Goal: Task Accomplishment & Management: Complete application form

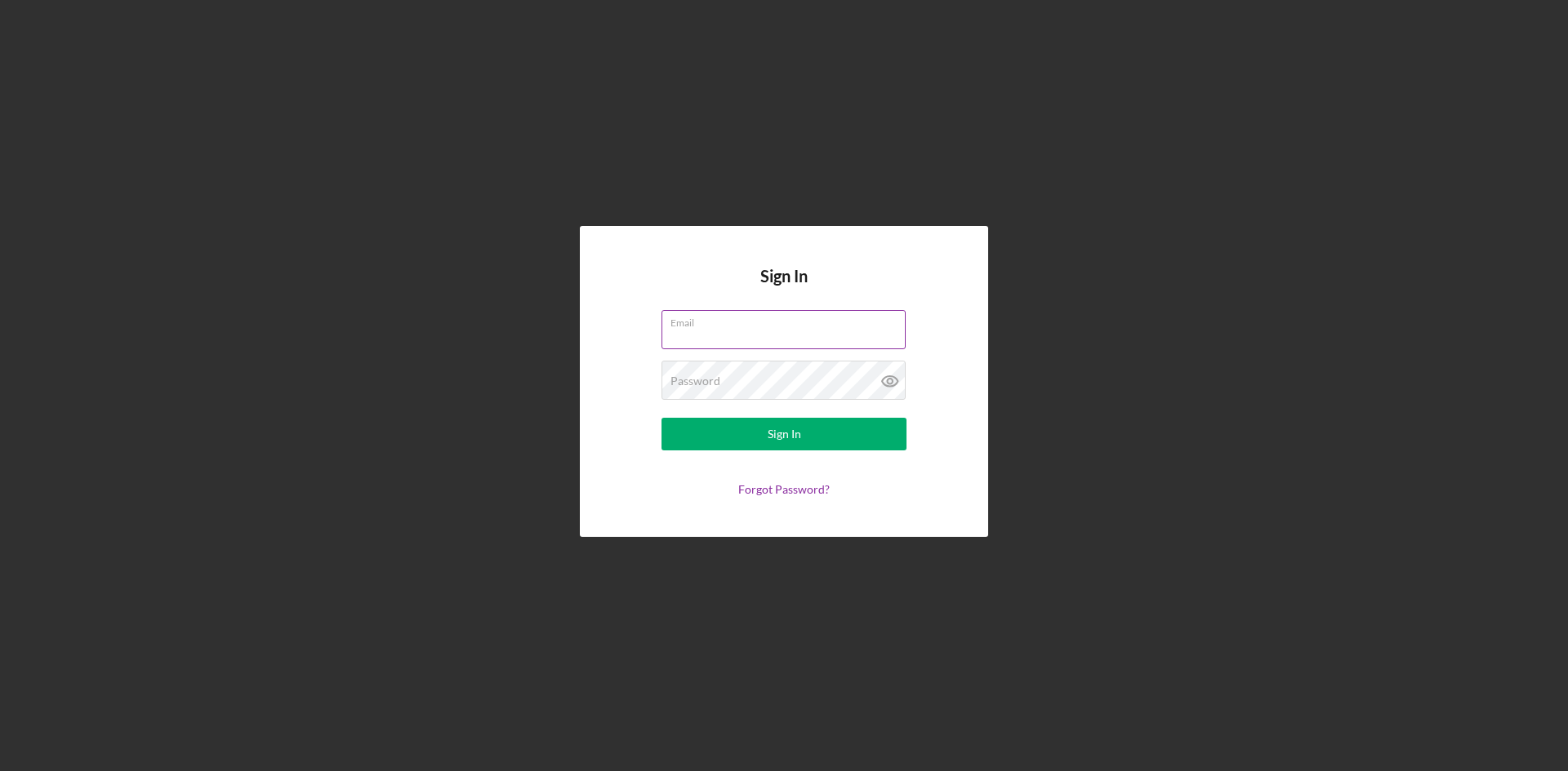
click at [765, 330] on input "Email" at bounding box center [783, 330] width 244 height 40
type input "[EMAIL_ADDRESS][DOMAIN_NAME]"
click at [742, 374] on div "Password Required" at bounding box center [784, 381] width 245 height 40
click at [801, 430] on button "Sign In" at bounding box center [784, 435] width 245 height 32
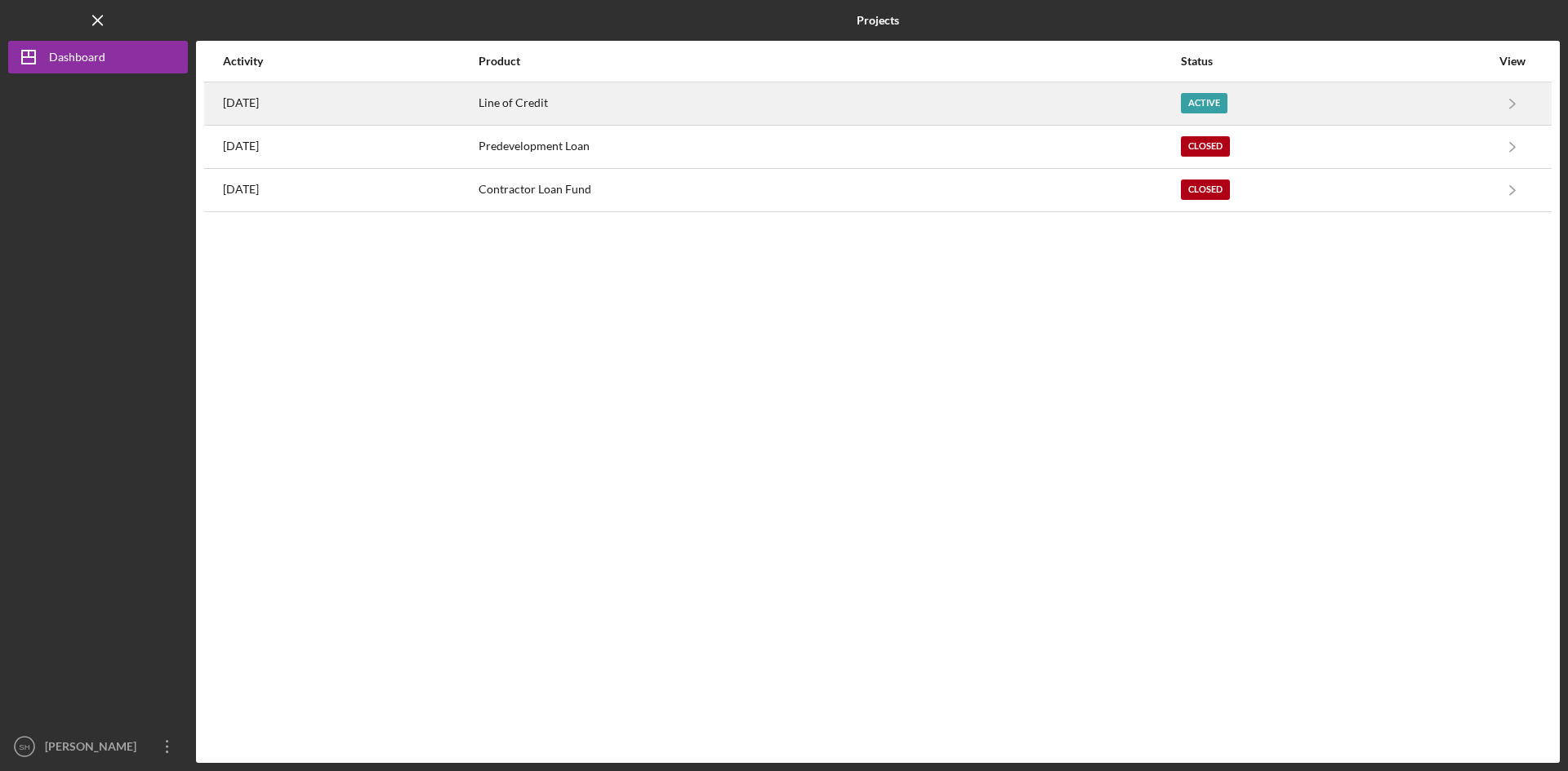
click at [1179, 99] on div "Line of Credit" at bounding box center [829, 103] width 701 height 40
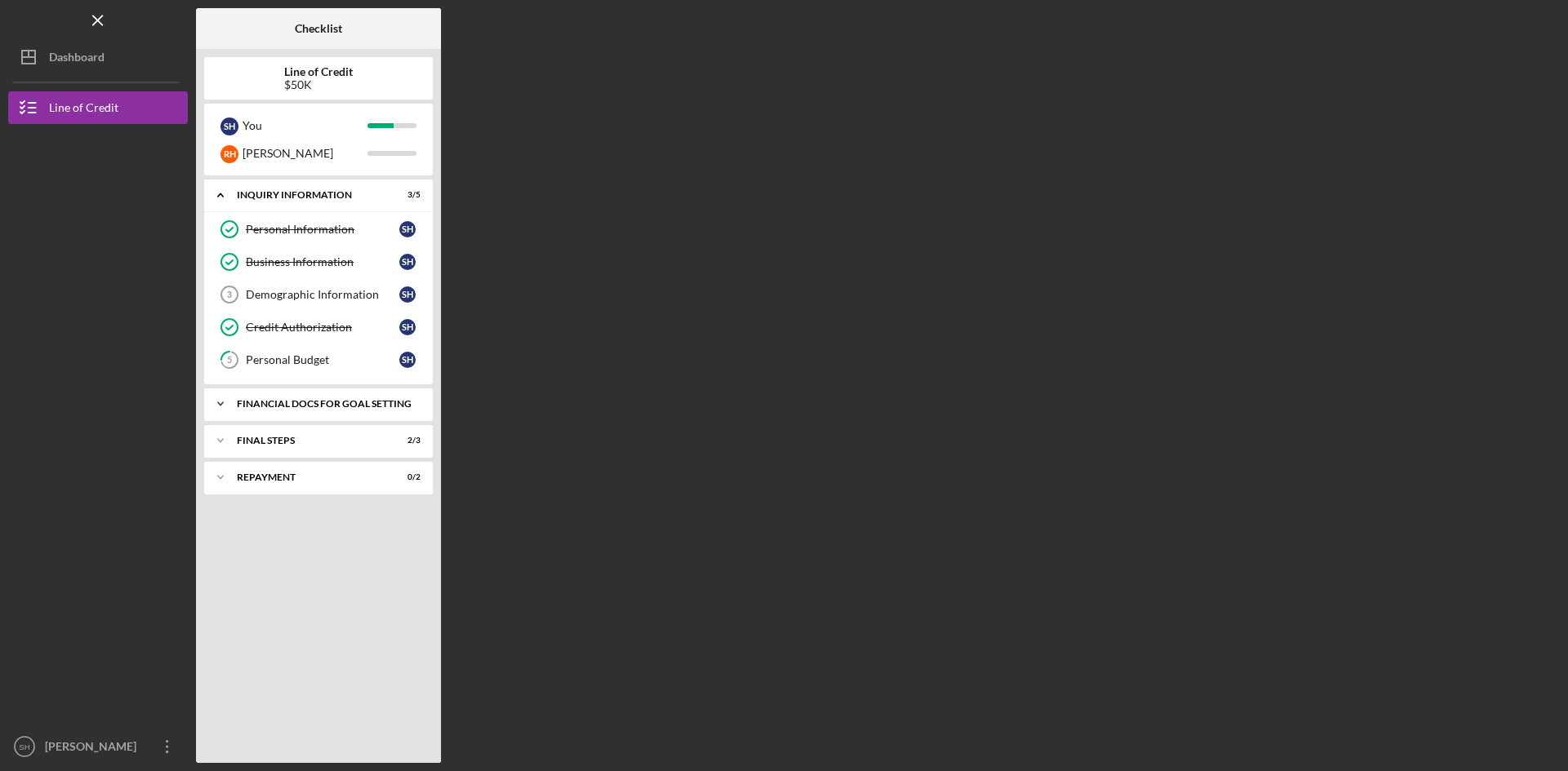
click at [248, 401] on div "Financial Docs for Goal Setting" at bounding box center [324, 404] width 176 height 10
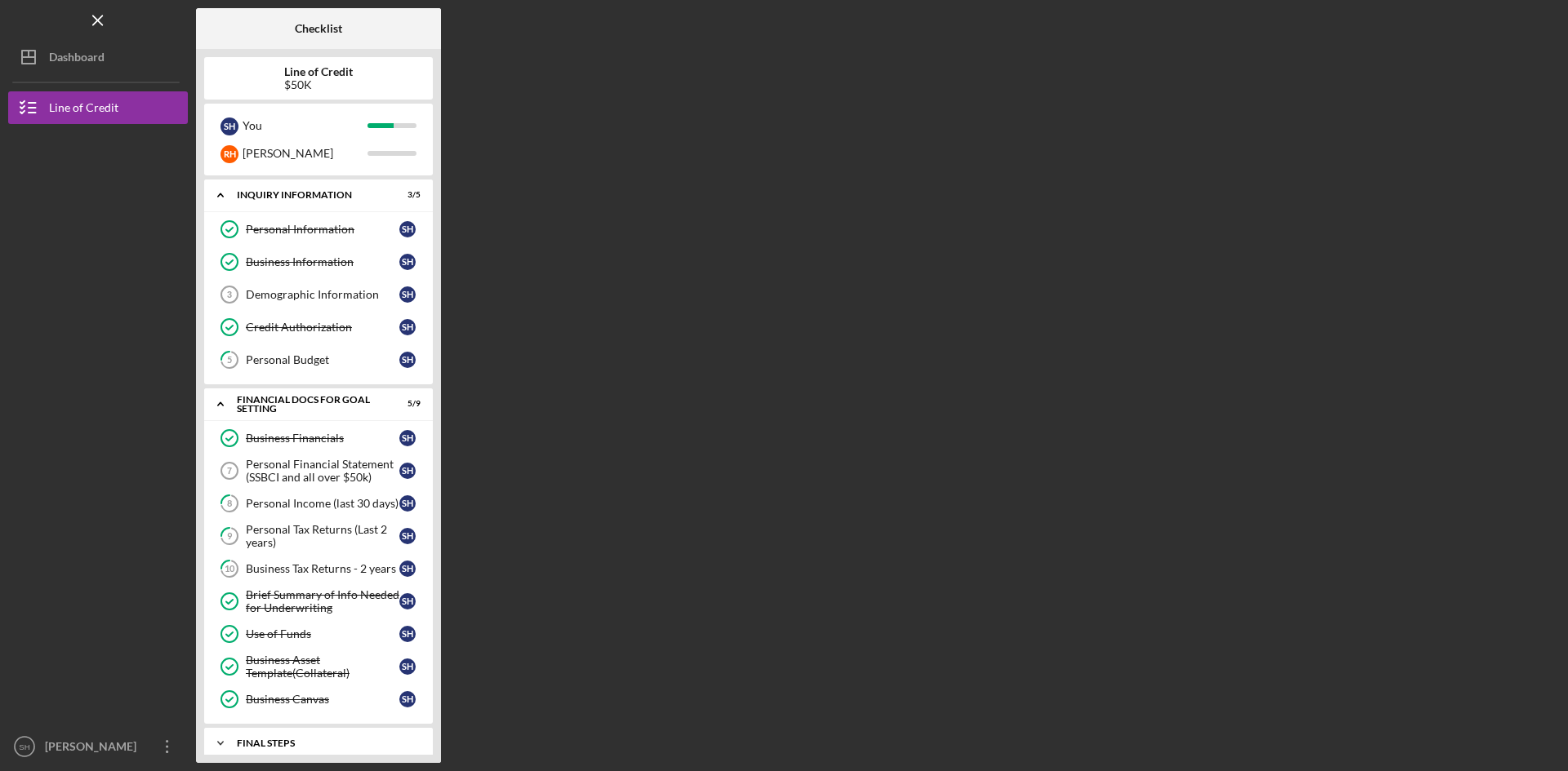
click at [273, 739] on div "FINAL STEPS" at bounding box center [324, 743] width 176 height 10
click at [62, 738] on div "[PERSON_NAME]" at bounding box center [94, 749] width 106 height 37
click at [316, 562] on div "Business Tax Returns - 2 years" at bounding box center [322, 569] width 154 height 13
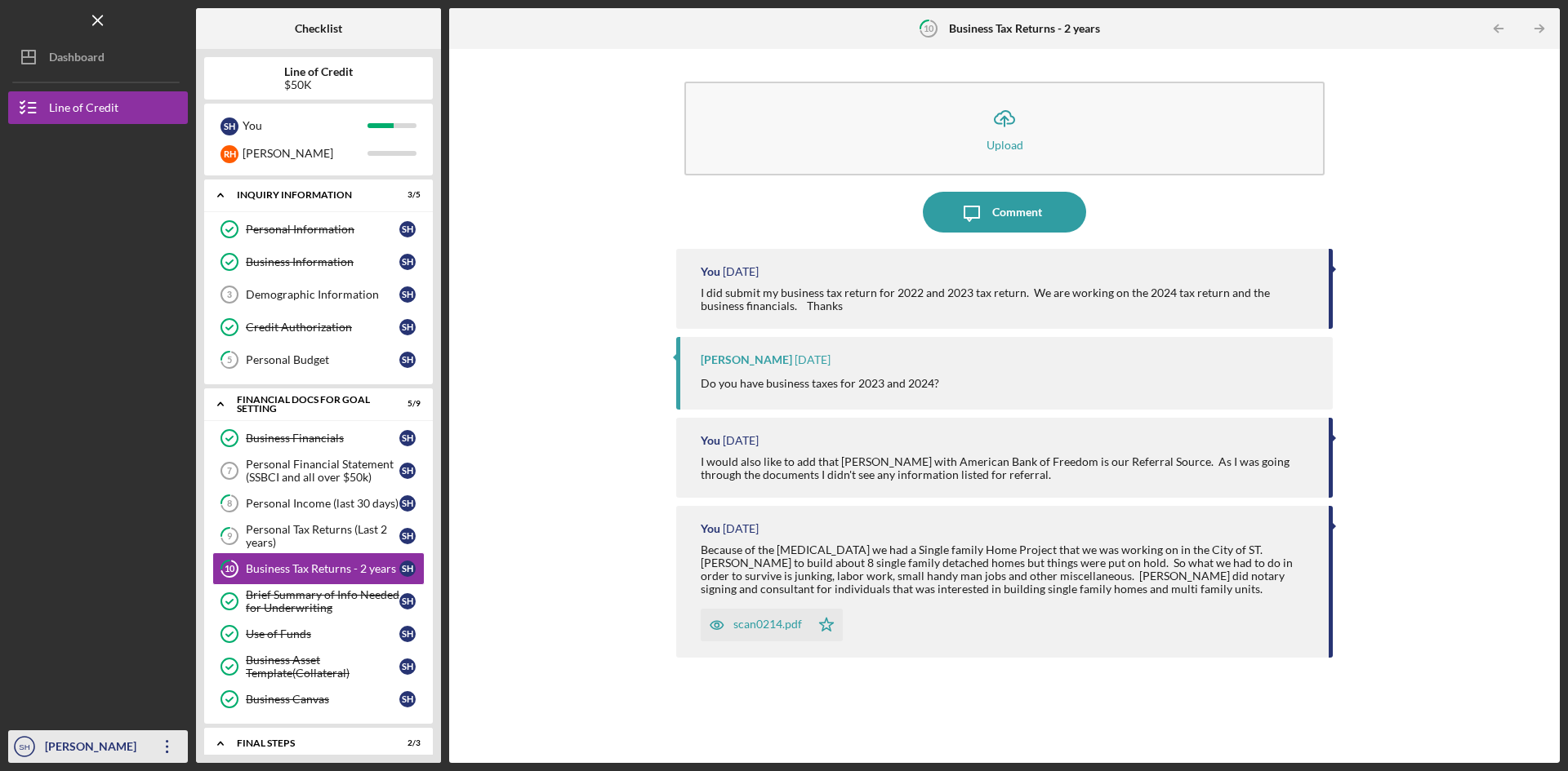
click at [79, 749] on div "[PERSON_NAME]" at bounding box center [94, 749] width 106 height 37
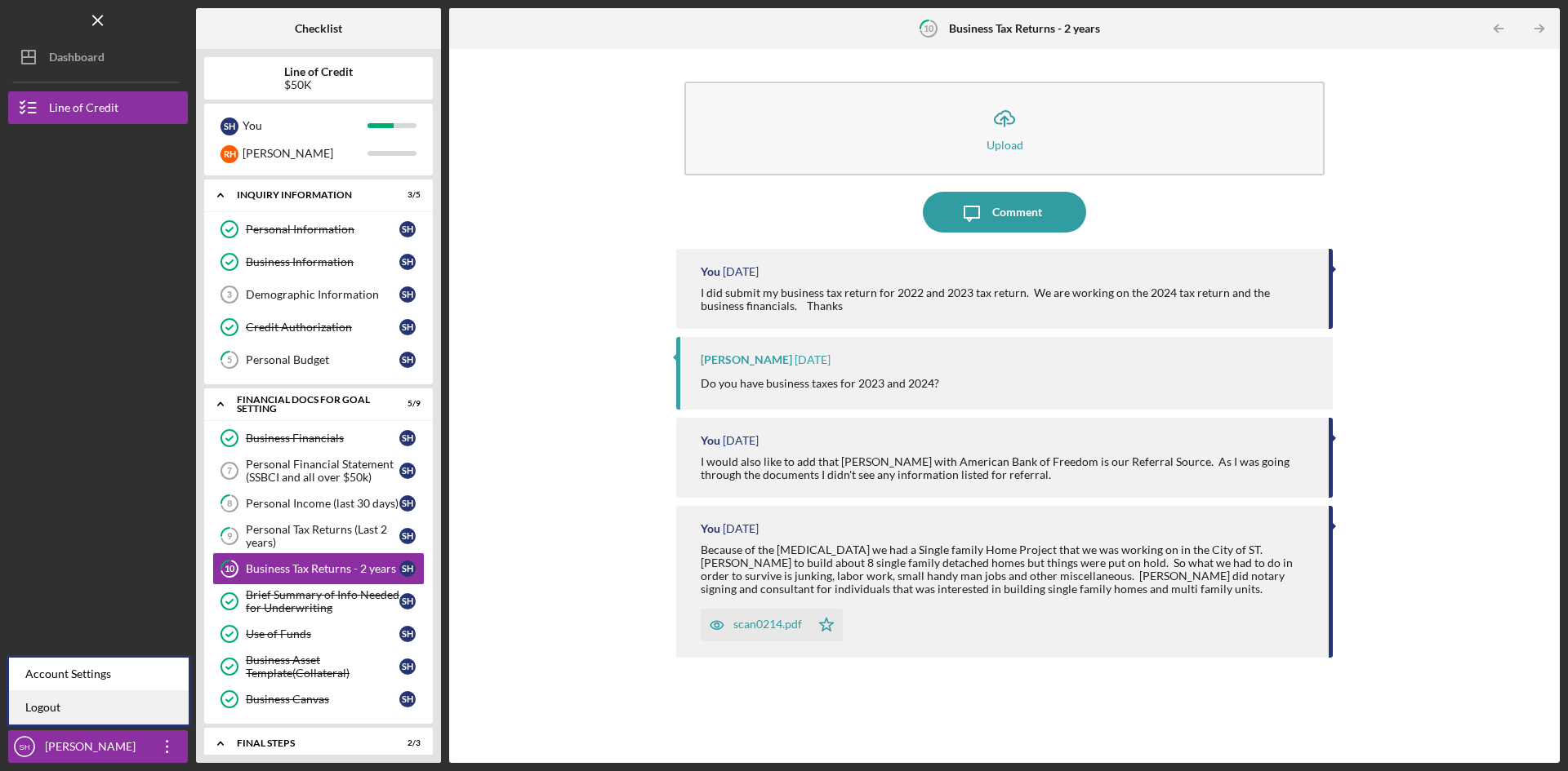
click at [41, 707] on link "Logout" at bounding box center [99, 708] width 180 height 33
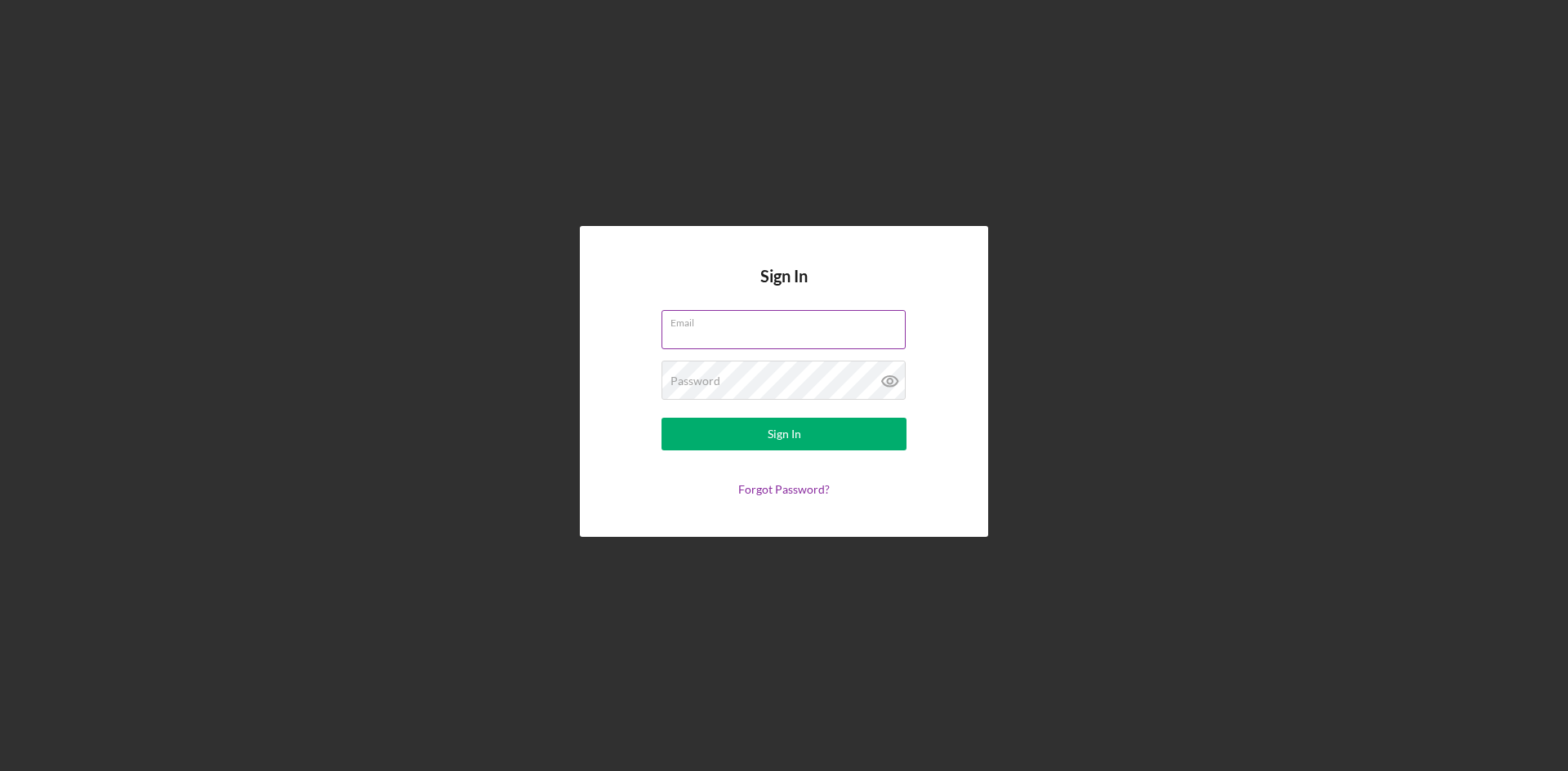
click at [724, 336] on input "Email" at bounding box center [783, 330] width 244 height 40
type input "[EMAIL_ADDRESS][DOMAIN_NAME]"
click at [788, 436] on div "Sign In" at bounding box center [784, 435] width 33 height 32
